Goal: Task Accomplishment & Management: Complete application form

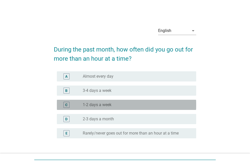
click at [149, 106] on div "radio_button_unchecked 1-2 days a week" at bounding box center [136, 104] width 106 height 5
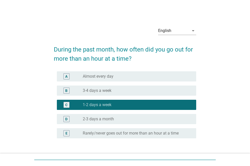
scroll to position [38, 0]
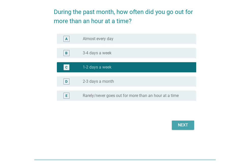
click at [180, 125] on div "Next" at bounding box center [183, 125] width 14 height 6
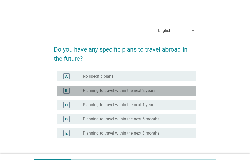
click at [162, 95] on div "B radio_button_unchecked Planning to travel within the next 2 years" at bounding box center [127, 91] width 140 height 10
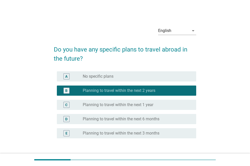
scroll to position [38, 0]
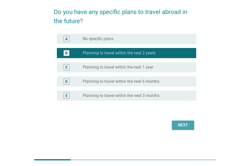
click at [183, 123] on div "Next" at bounding box center [183, 125] width 14 height 6
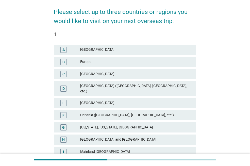
scroll to position [0, 0]
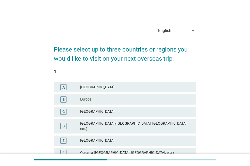
click at [210, 106] on div "English arrow_drop_down Please select up to three countries or regions you woul…" at bounding box center [125, 143] width 226 height 249
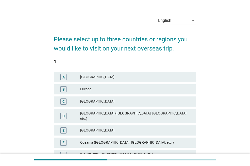
click at [222, 66] on div "English arrow_drop_down Please select up to three countries or regions you woul…" at bounding box center [125, 132] width 226 height 249
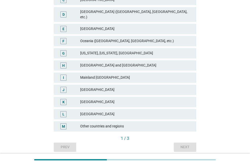
scroll to position [122, 0]
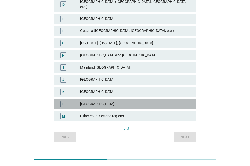
click at [152, 101] on div "[GEOGRAPHIC_DATA]" at bounding box center [136, 104] width 112 height 6
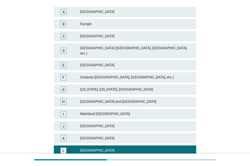
scroll to position [79, 0]
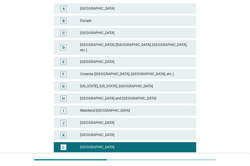
click at [232, 68] on div "English arrow_drop_down Please select up to three countries or regions you woul…" at bounding box center [125, 64] width 226 height 249
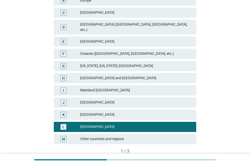
scroll to position [109, 0]
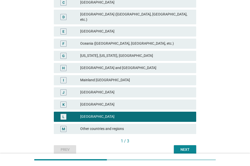
click at [180, 147] on div "Next" at bounding box center [185, 149] width 14 height 5
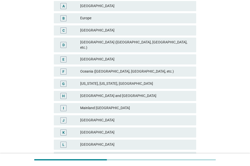
scroll to position [102, 0]
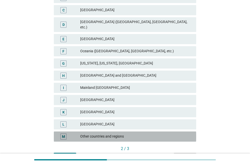
click at [167, 134] on div "Other countries and regions" at bounding box center [136, 137] width 112 height 6
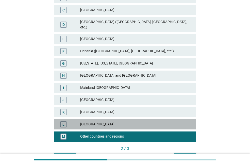
click at [169, 122] on div "[GEOGRAPHIC_DATA]" at bounding box center [136, 125] width 112 height 6
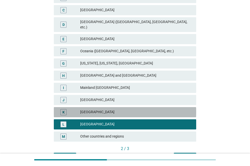
click at [171, 111] on div "K [GEOGRAPHIC_DATA]" at bounding box center [125, 112] width 143 height 10
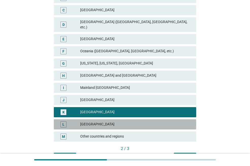
click at [63, 122] on div "L" at bounding box center [64, 124] width 2 height 5
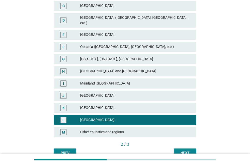
scroll to position [108, 0]
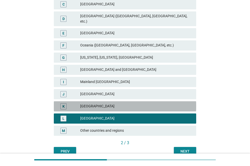
click at [161, 104] on div "[GEOGRAPHIC_DATA]" at bounding box center [136, 107] width 112 height 6
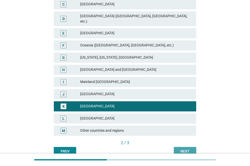
click at [187, 149] on div "Next" at bounding box center [185, 151] width 14 height 5
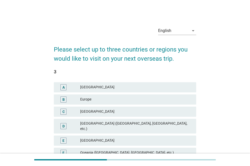
click at [211, 115] on div "English arrow_drop_down Please select up to three countries or regions you woul…" at bounding box center [125, 143] width 226 height 249
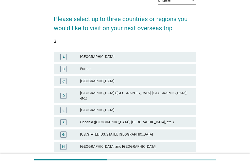
scroll to position [71, 0]
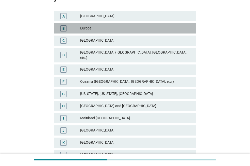
click at [153, 33] on div "B Europe" at bounding box center [125, 28] width 143 height 10
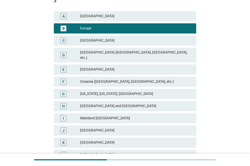
scroll to position [128, 0]
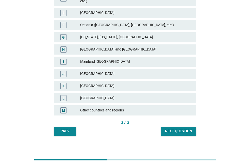
click at [173, 127] on button "Next question" at bounding box center [178, 131] width 35 height 9
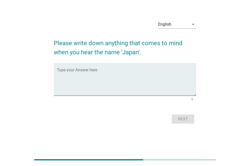
scroll to position [0, 0]
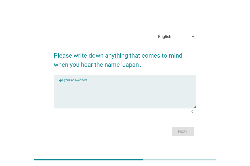
click at [160, 99] on textarea "Type your Answer here" at bounding box center [127, 95] width 140 height 27
type textarea "Sakura"
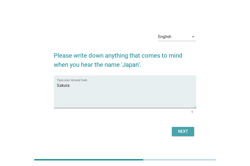
click at [184, 134] on div "Next" at bounding box center [183, 132] width 14 height 6
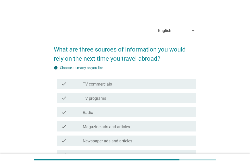
click at [210, 82] on div "English arrow_drop_down What are three sources of information you would rely on…" at bounding box center [125, 168] width 226 height 298
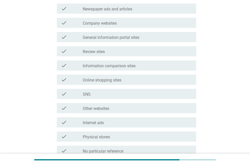
scroll to position [142, 0]
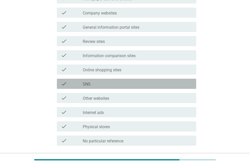
click at [171, 80] on div "check check_box_outline_blank SNS" at bounding box center [127, 84] width 140 height 10
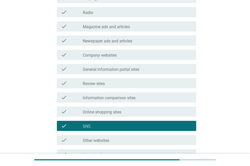
scroll to position [103, 0]
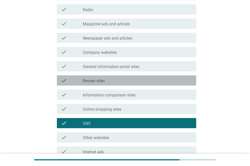
click at [106, 79] on div "check_box_outline_blank Review sites" at bounding box center [138, 81] width 110 height 6
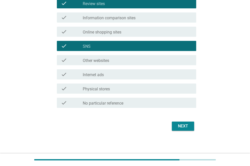
scroll to position [181, 0]
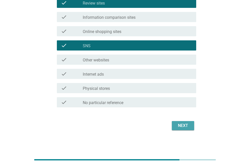
click at [177, 125] on div "Next" at bounding box center [183, 126] width 14 height 6
